Goal: Information Seeking & Learning: Learn about a topic

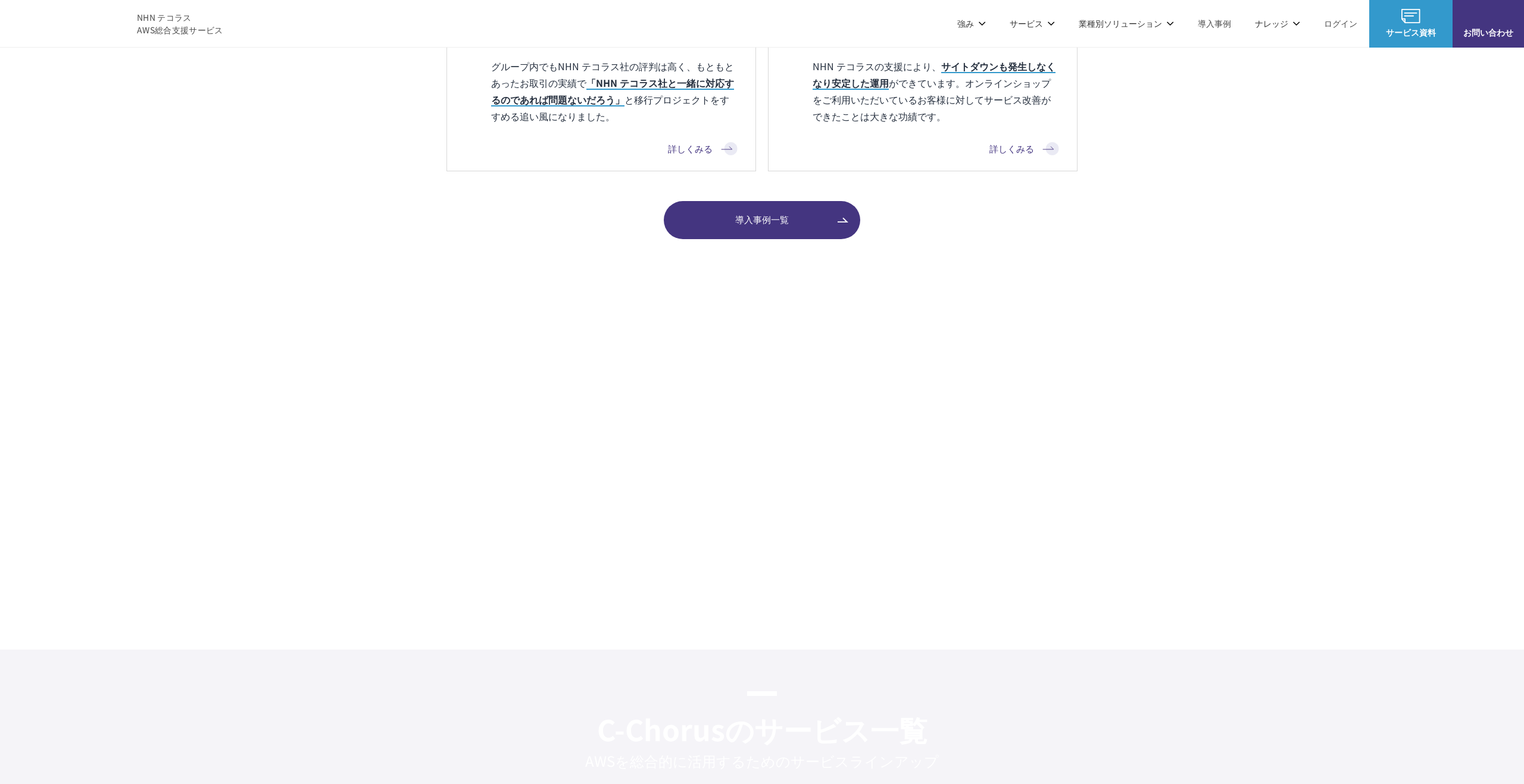
scroll to position [1667, 0]
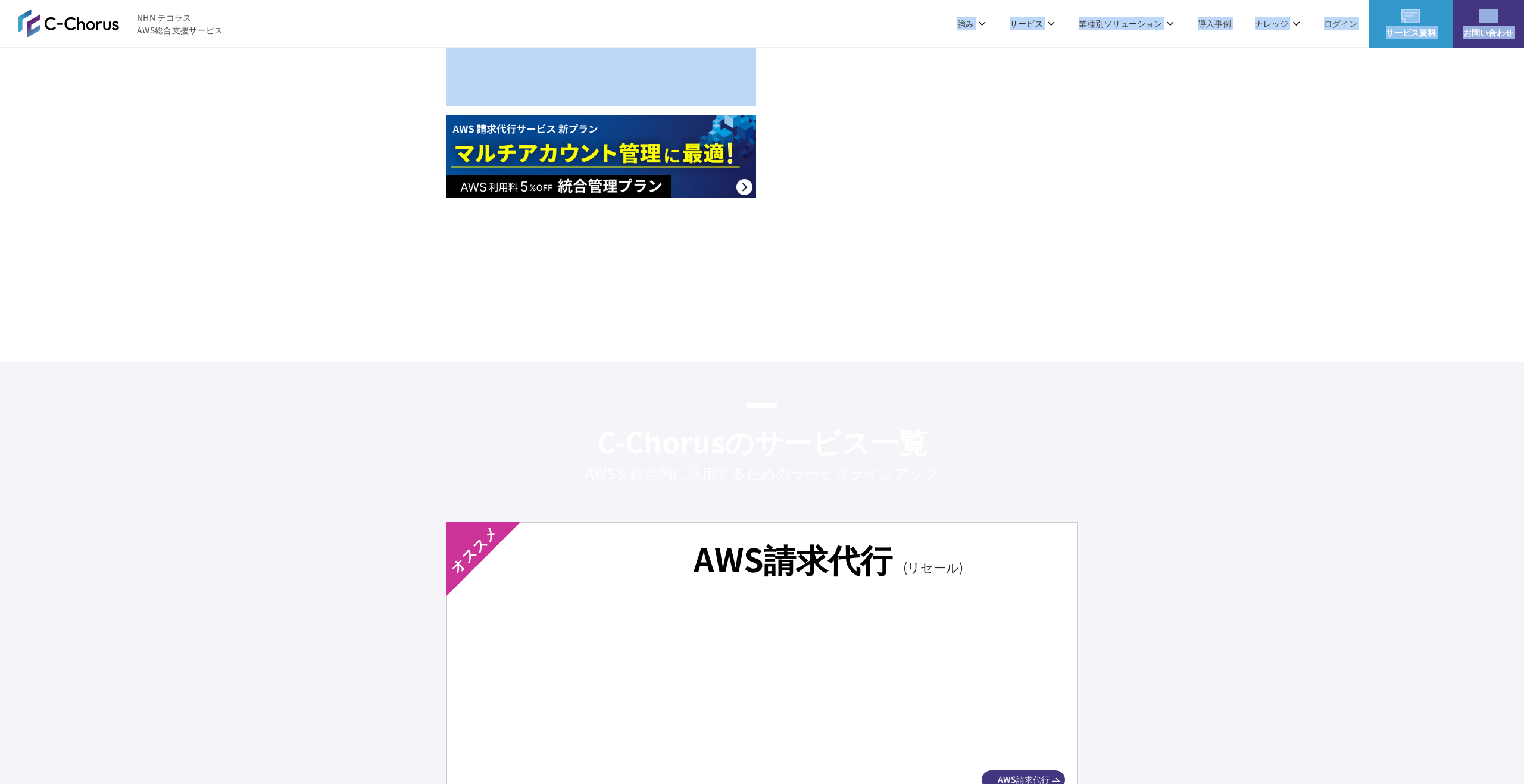
drag, startPoint x: 234, startPoint y: 33, endPoint x: 132, endPoint y: 63, distance: 106.3
click at [132, 63] on div at bounding box center [762, 156] width 1524 height 268
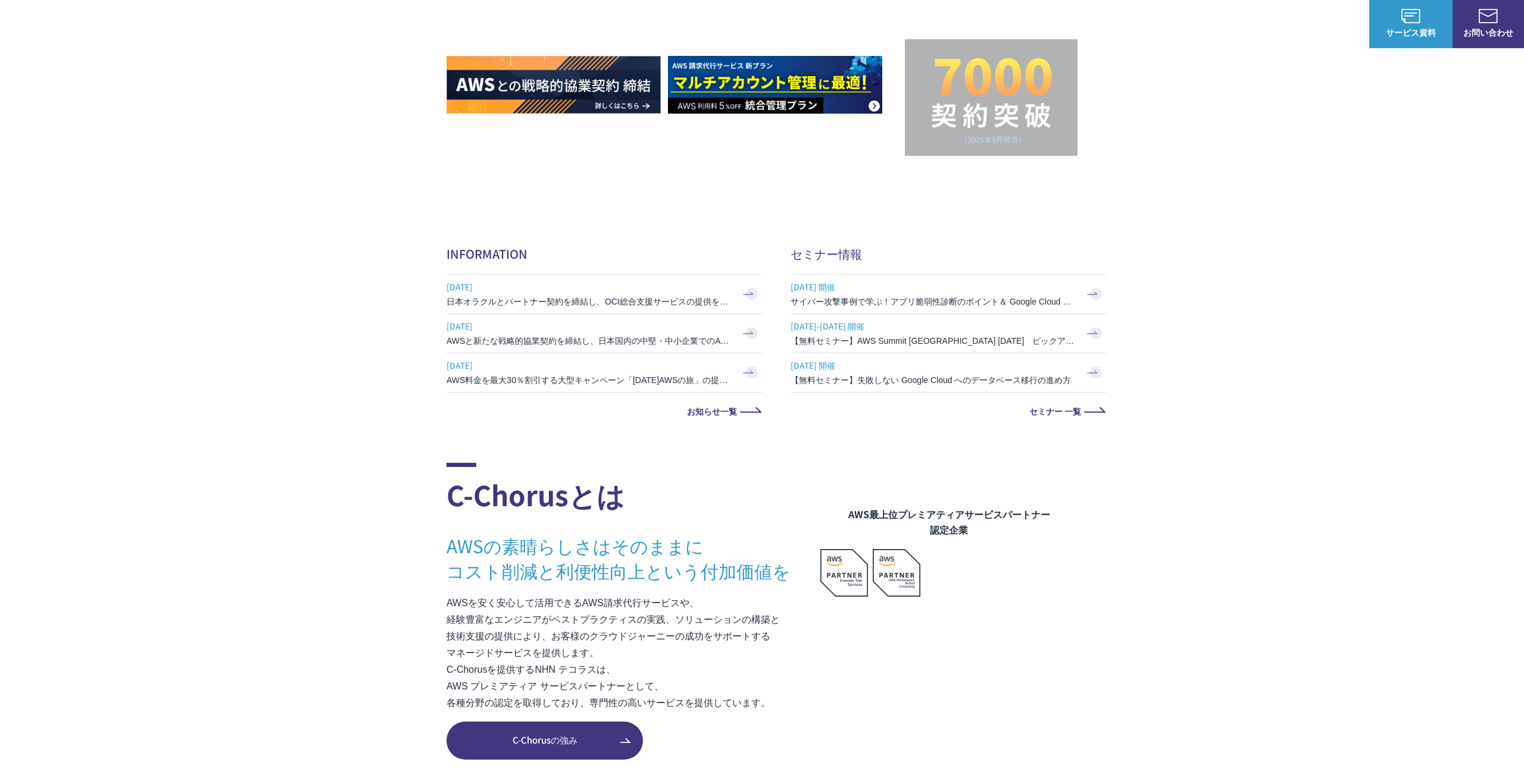
scroll to position [0, 0]
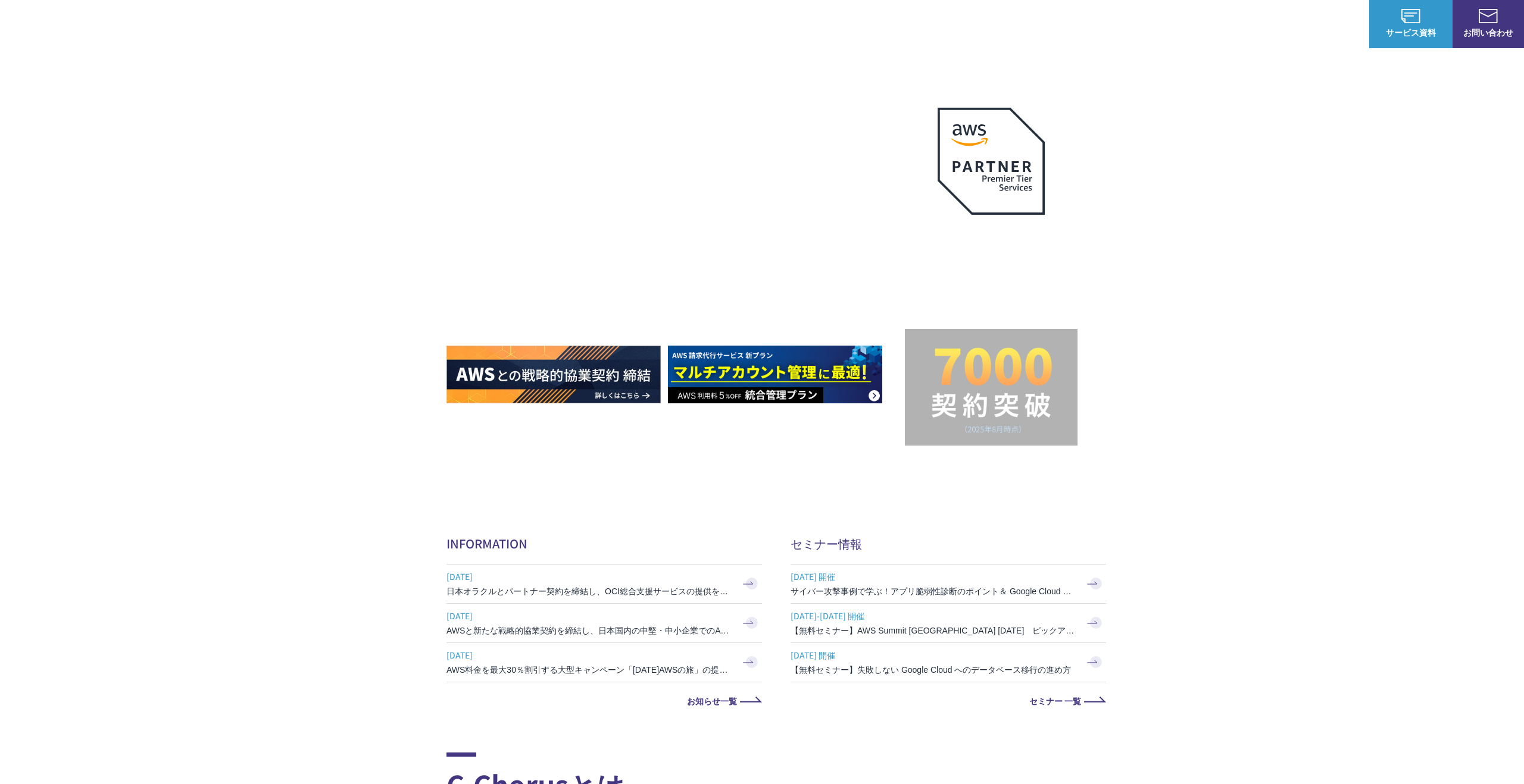
click at [496, 105] on link "AWS請求代行サービス" at bounding box center [498, 101] width 84 height 12
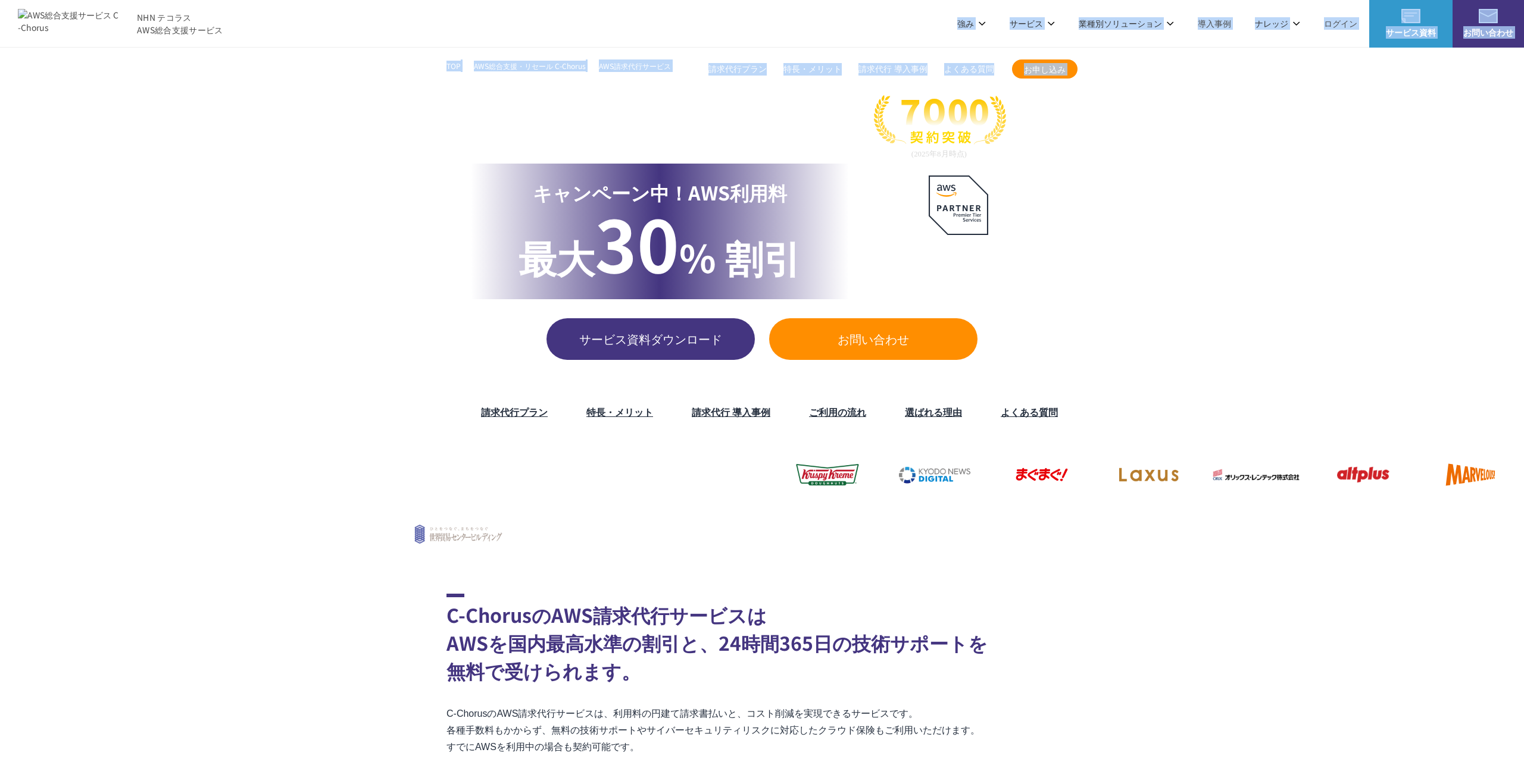
drag, startPoint x: 491, startPoint y: 76, endPoint x: 482, endPoint y: 35, distance: 42.0
click at [482, 35] on header "NHN テコラス AWS総合支援サービス 強み 強み C-Chorusの強み 管理ポータル 開発ロードマップ C-Chorusのサポート 資料を請求する まず…" at bounding box center [762, 23] width 1524 height 48
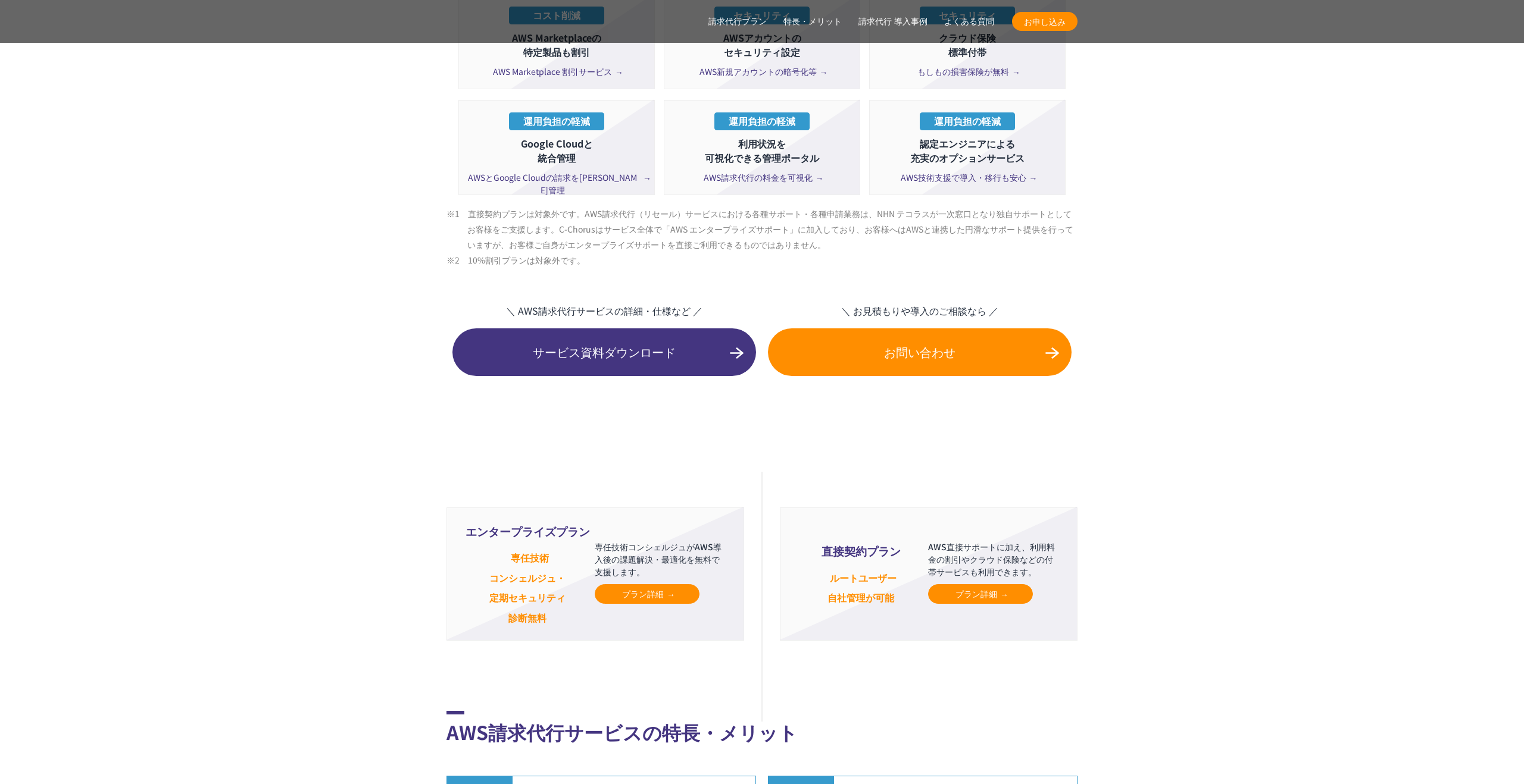
scroll to position [2390, 0]
